Goal: Complete application form: Complete application form

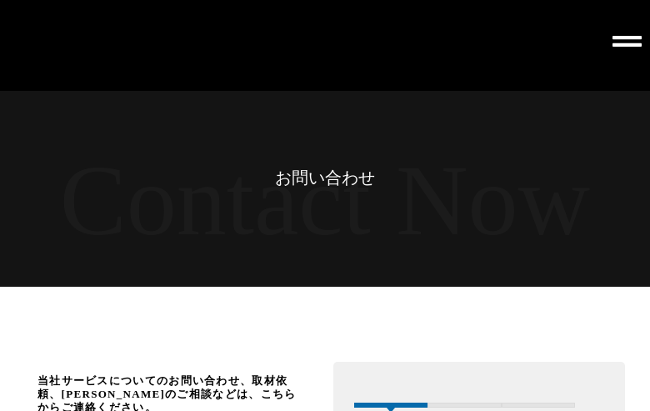
scroll to position [3330, 0]
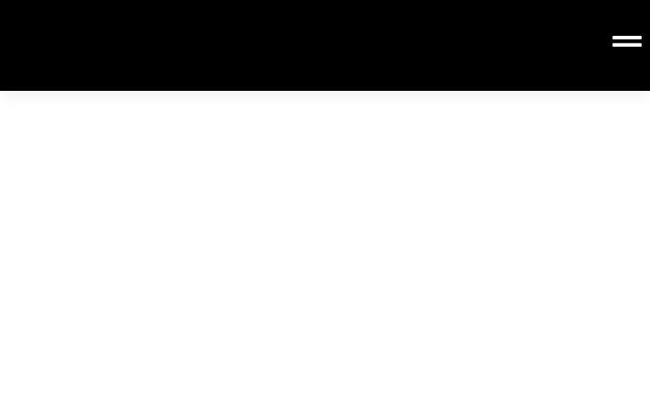
type input "株式会社maics"
type input "[EMAIL_ADDRESS][DOMAIN_NAME]"
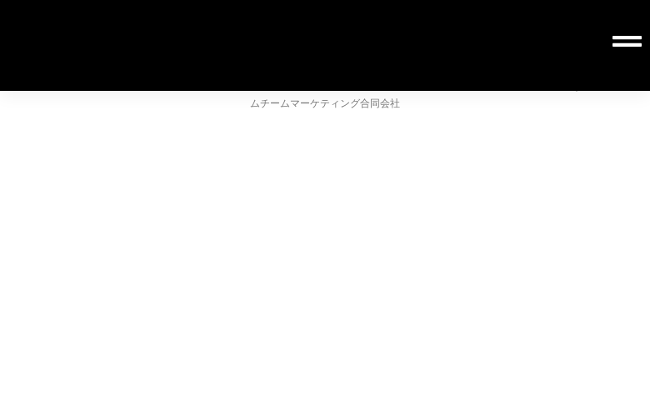
type input "株式会社maics"
